Goal: Navigation & Orientation: Find specific page/section

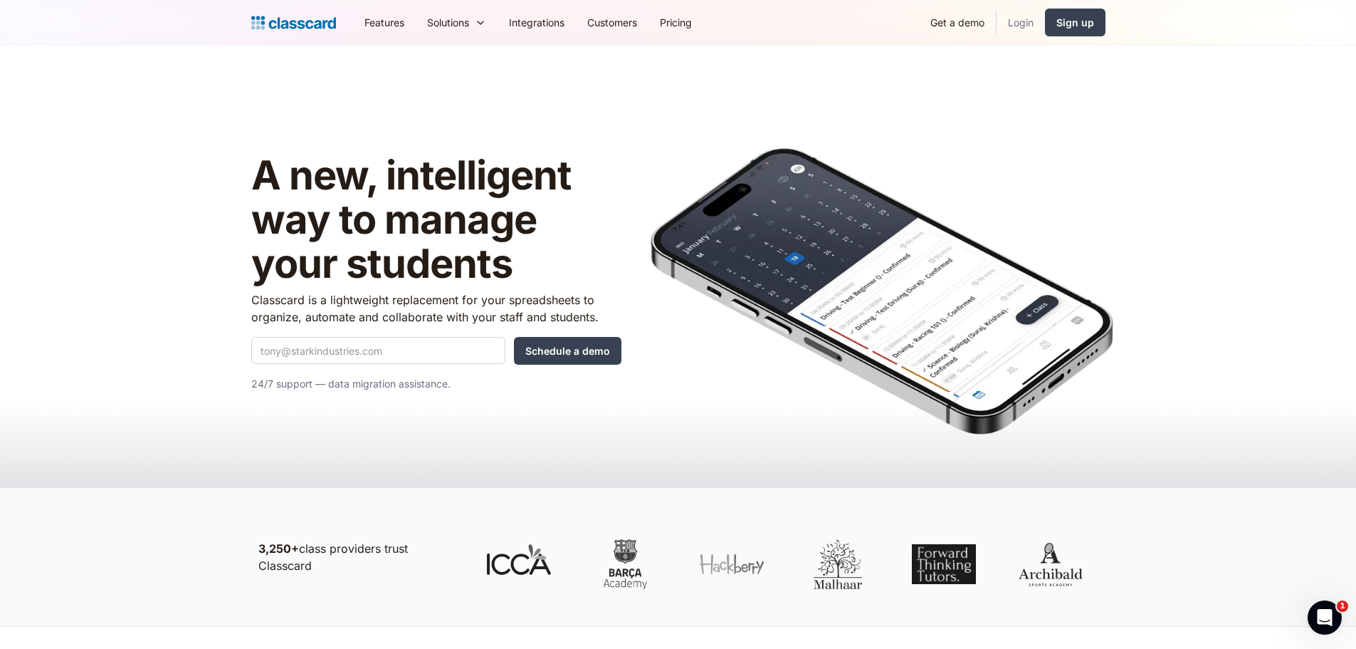
click at [1024, 31] on link "Login" at bounding box center [1021, 22] width 48 height 32
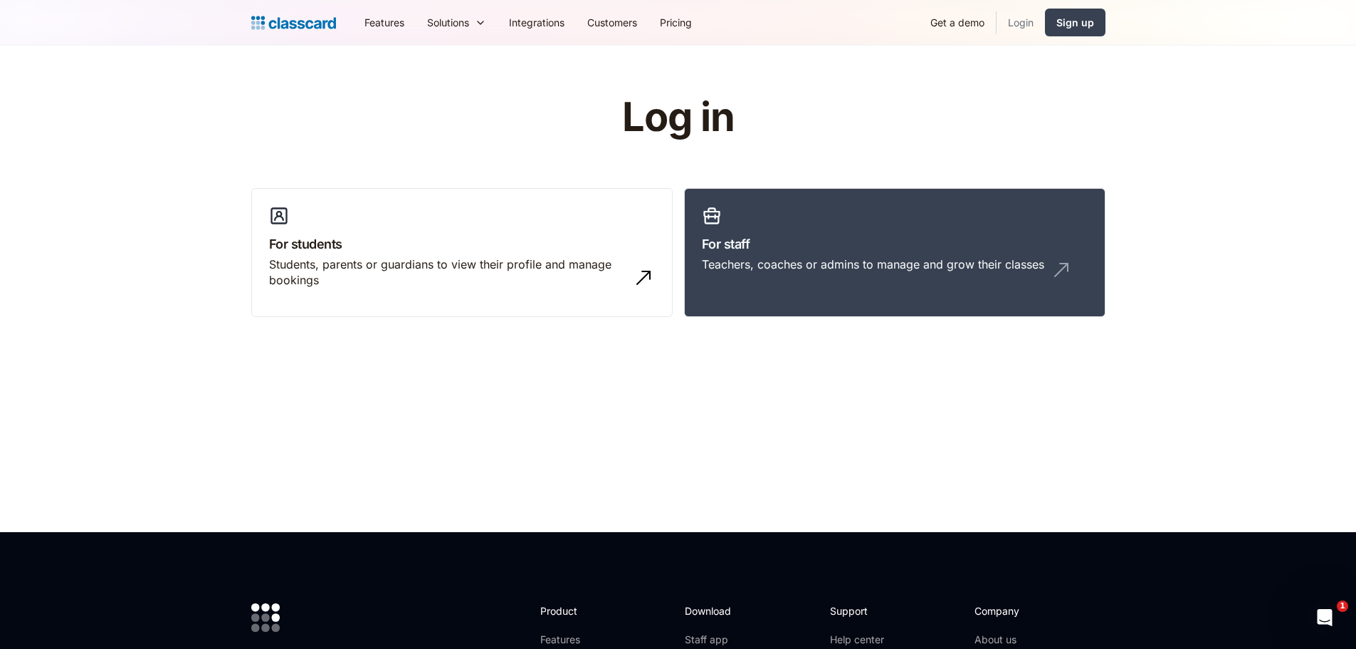
click at [1015, 24] on link "Login" at bounding box center [1021, 22] width 48 height 32
click at [1015, 17] on link "Login" at bounding box center [1021, 22] width 48 height 32
click at [1027, 24] on link "Login" at bounding box center [1021, 22] width 48 height 32
click at [907, 209] on link "For staff Teachers, coaches or admins to manage and grow their classes" at bounding box center [894, 253] width 421 height 130
click at [817, 268] on div "Teachers, coaches or admins to manage and grow their classes" at bounding box center [873, 264] width 342 height 16
